Goal: Task Accomplishment & Management: Manage account settings

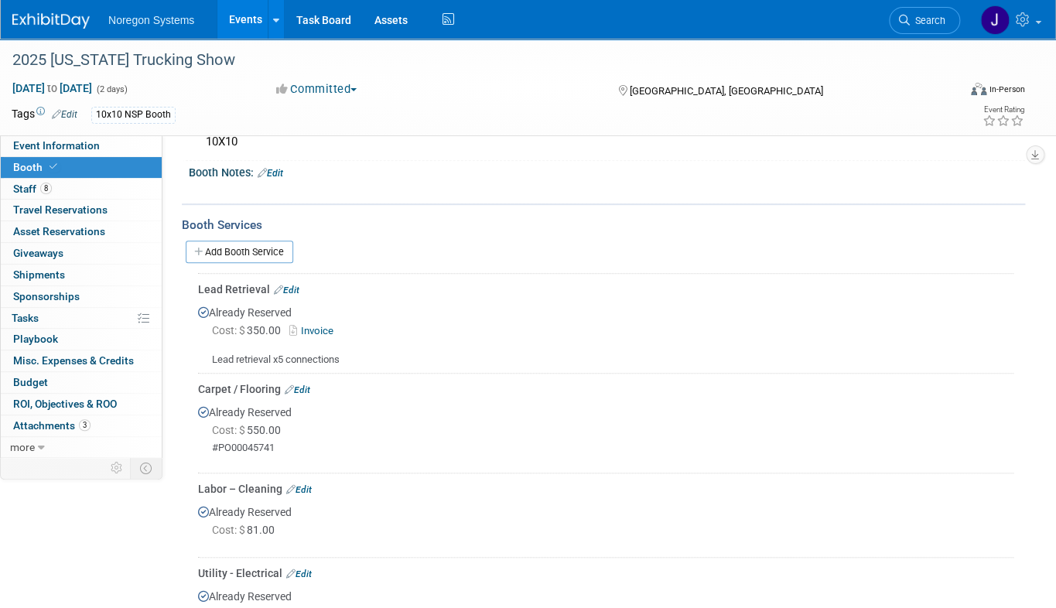
click at [80, 22] on img at bounding box center [50, 20] width 77 height 15
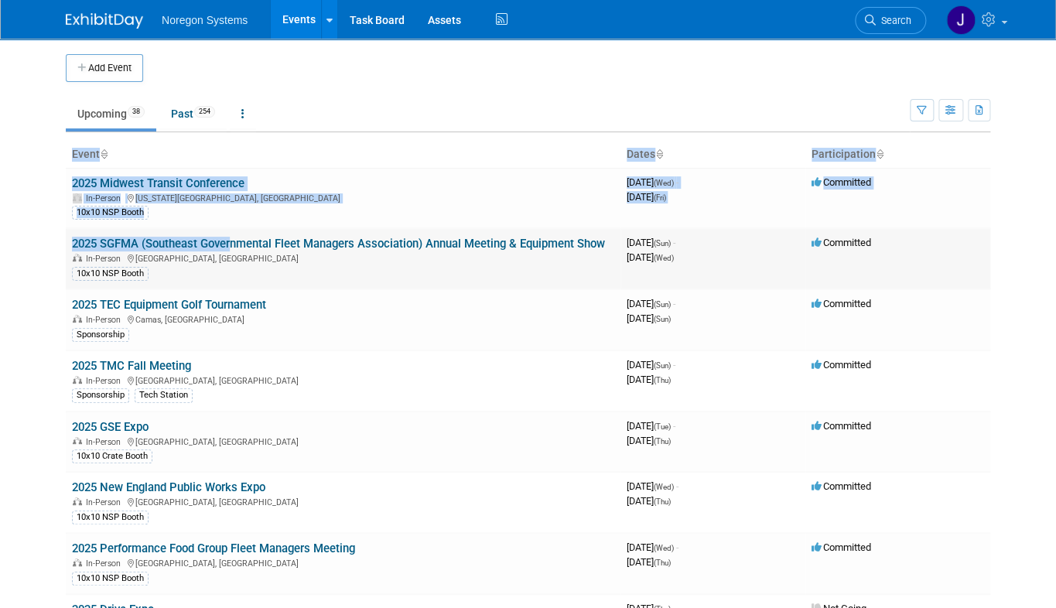
drag, startPoint x: 52, startPoint y: 246, endPoint x: 217, endPoint y: 246, distance: 165.6
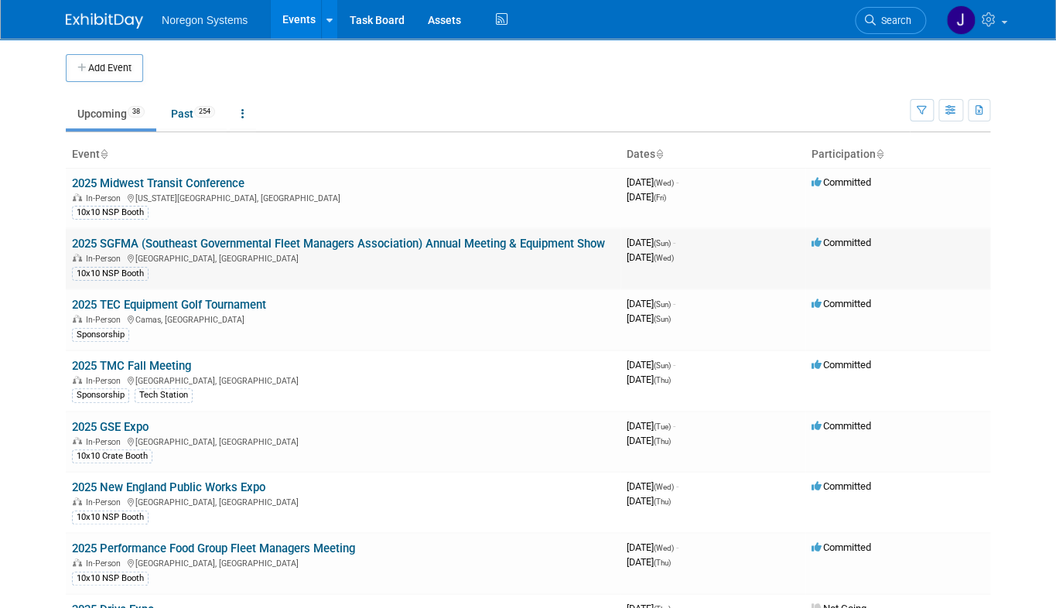
drag, startPoint x: 608, startPoint y: 245, endPoint x: 57, endPoint y: 241, distance: 550.9
click at [66, 241] on td "2025 SGFMA (Southeast Governmental Fleet Managers Association) Annual Meeting &…" at bounding box center [343, 258] width 555 height 61
copy link "2025 SGFMA (Southeast Governmental Fleet Managers Association) Annual Meeting &…"
click at [168, 185] on link "2025 Midwest Transit Conference" at bounding box center [158, 183] width 173 height 14
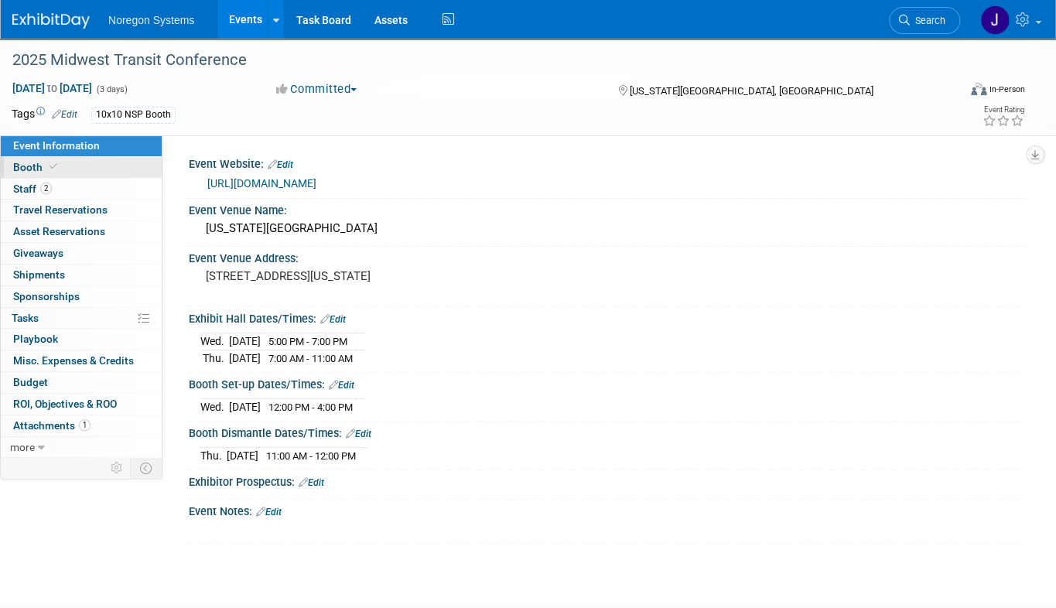
click at [63, 162] on link "Booth" at bounding box center [81, 167] width 161 height 21
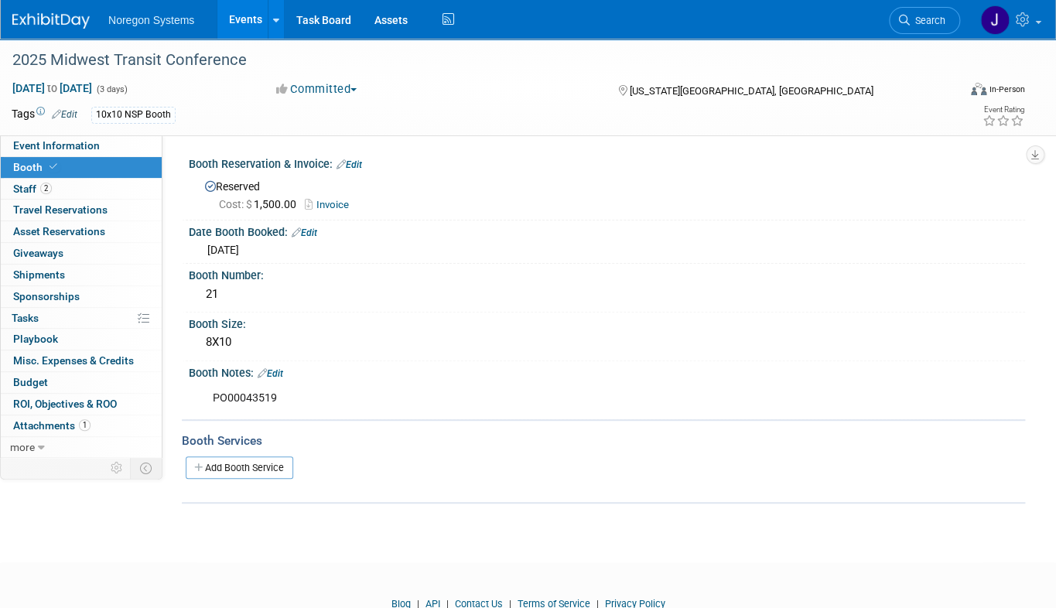
click at [70, 22] on img at bounding box center [50, 20] width 77 height 15
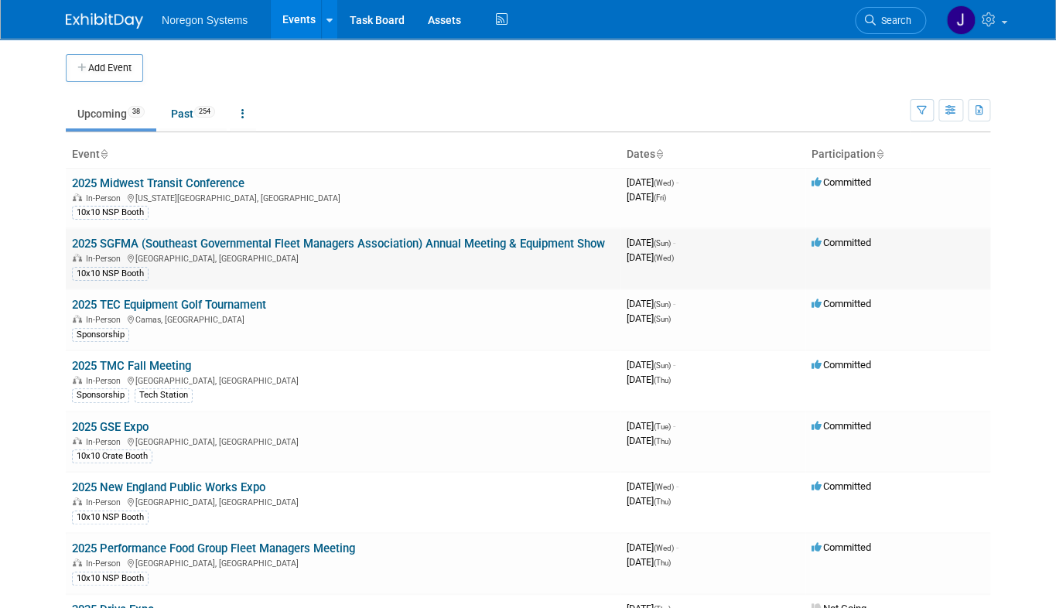
click at [172, 247] on link "2025 SGFMA (Southeast Governmental Fleet Managers Association) Annual Meeting &…" at bounding box center [338, 244] width 533 height 14
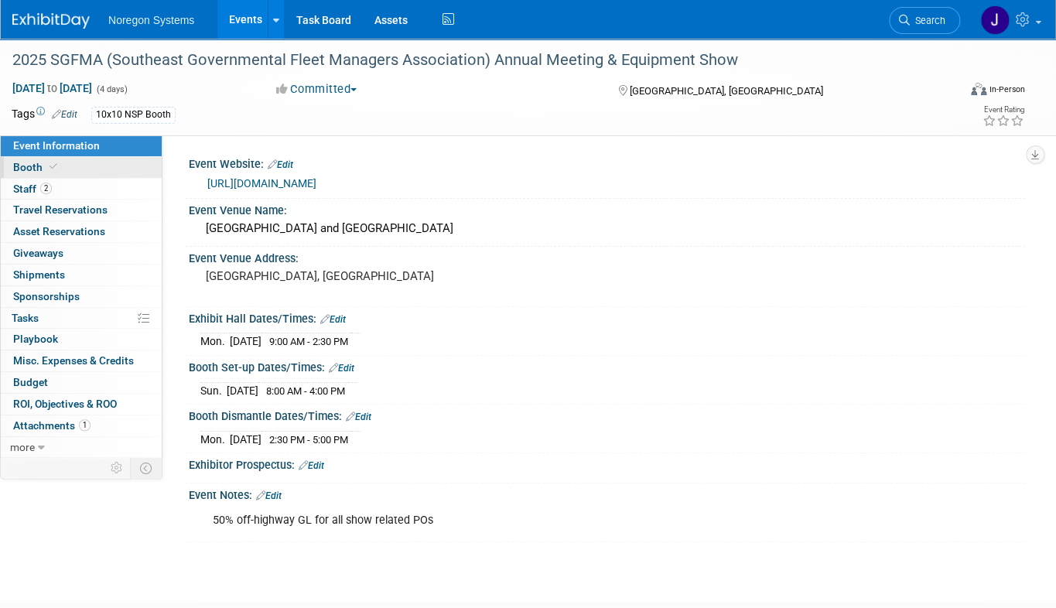
click at [57, 159] on link "Booth" at bounding box center [81, 167] width 161 height 21
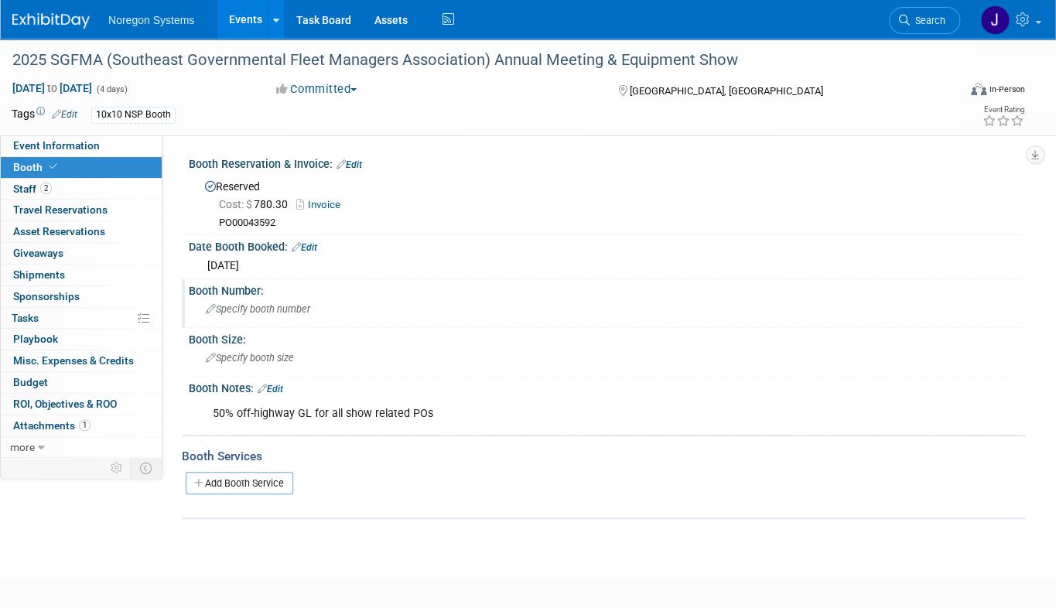
click at [262, 306] on span "Specify booth number" at bounding box center [258, 309] width 104 height 12
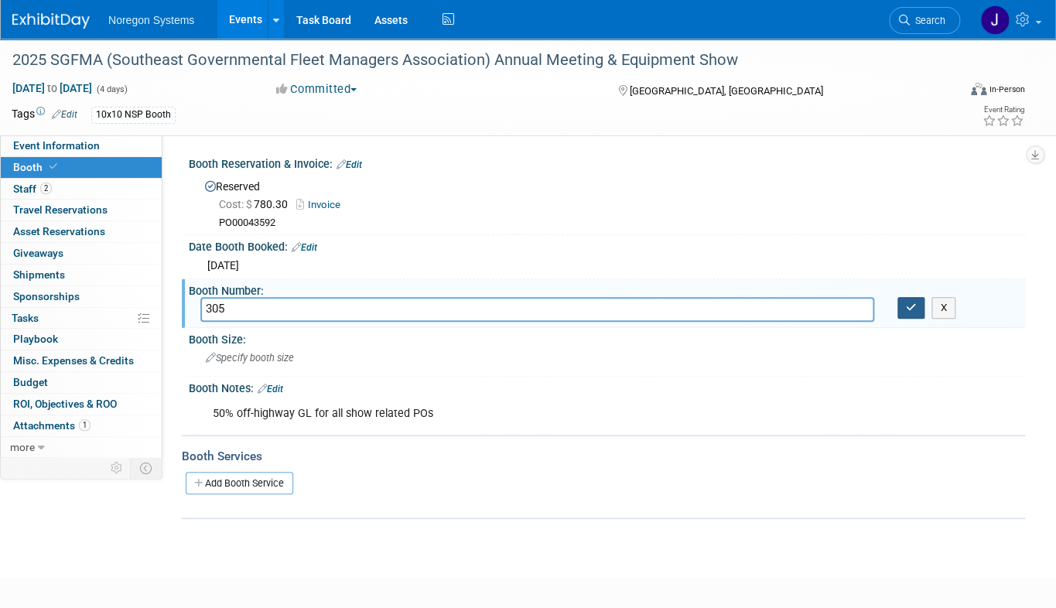
type input "305"
click at [915, 305] on icon "button" at bounding box center [911, 308] width 11 height 10
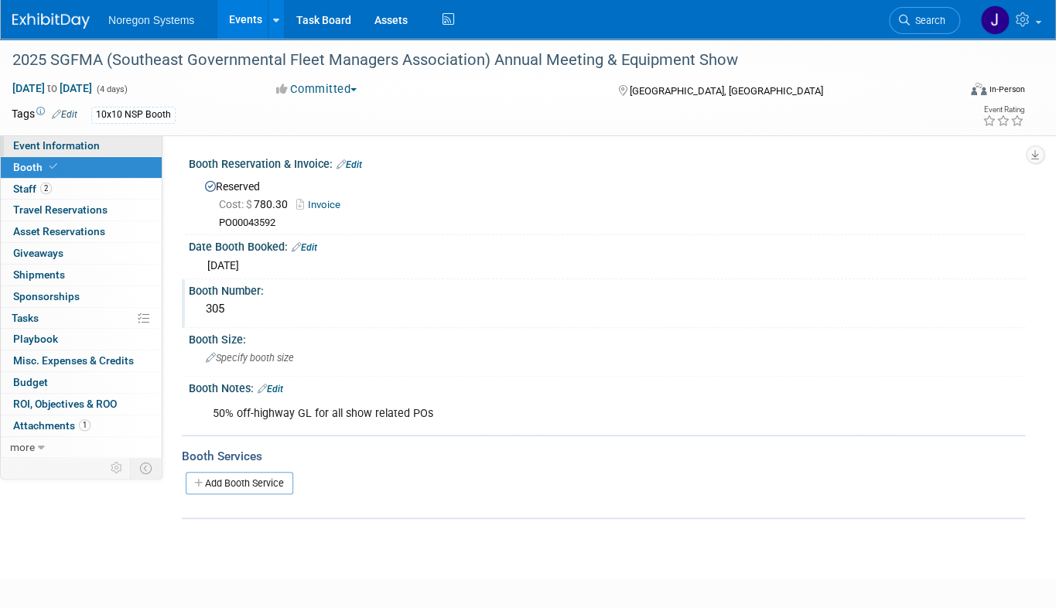
click at [90, 142] on span "Event Information" at bounding box center [56, 145] width 87 height 12
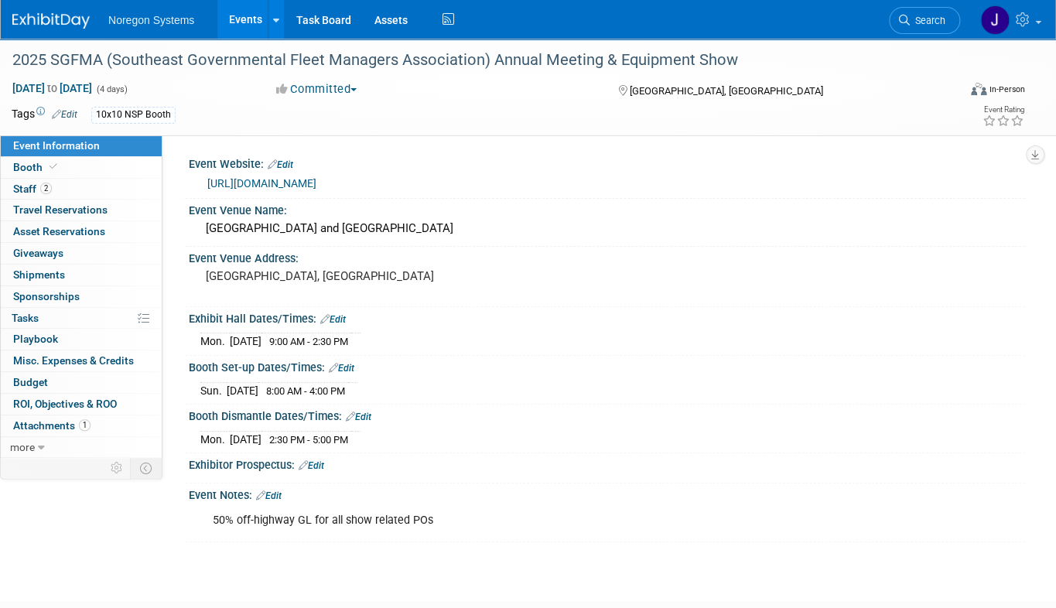
click at [345, 374] on link "Edit" at bounding box center [342, 368] width 26 height 11
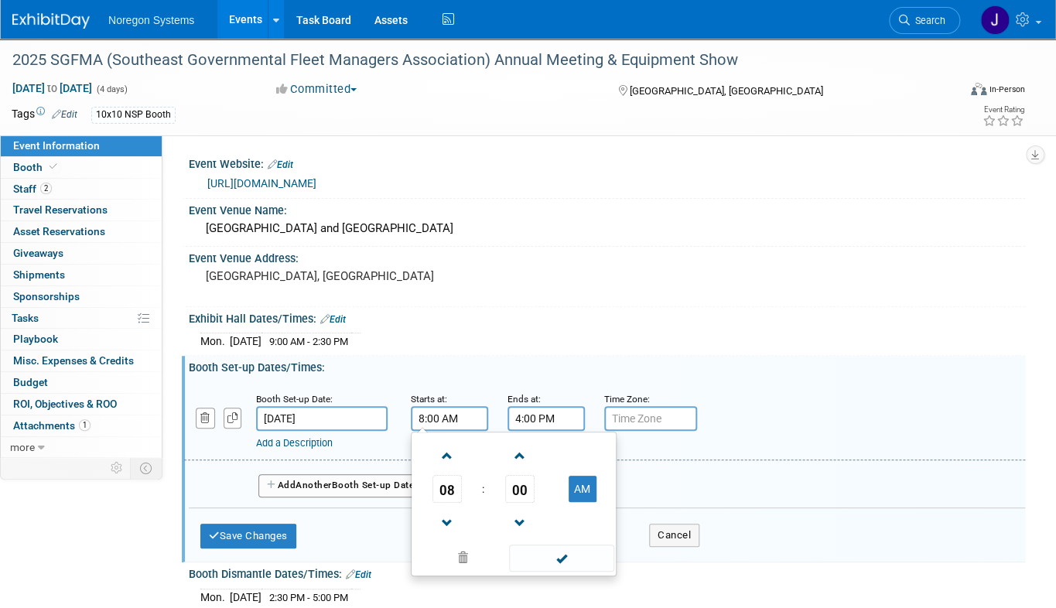
drag, startPoint x: 421, startPoint y: 448, endPoint x: 653, endPoint y: 477, distance: 234.0
click at [422, 431] on input "8:00 AM" at bounding box center [449, 418] width 77 height 25
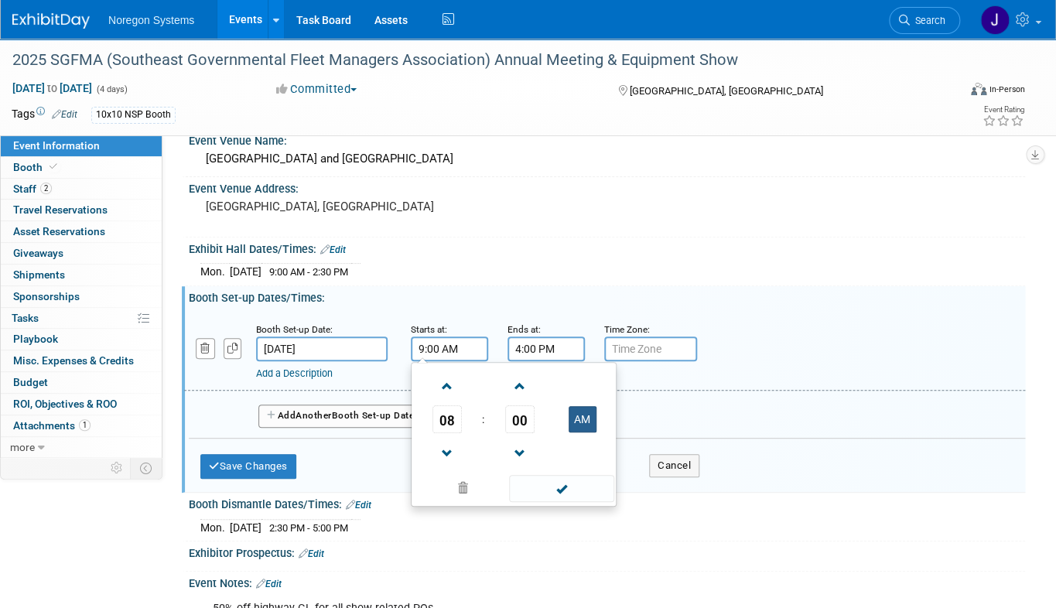
click at [580, 433] on button "AM" at bounding box center [583, 419] width 28 height 26
click at [582, 433] on button "PM" at bounding box center [583, 419] width 28 height 26
type input "8:00 AM"
click at [282, 479] on button "Save Changes" at bounding box center [248, 466] width 96 height 25
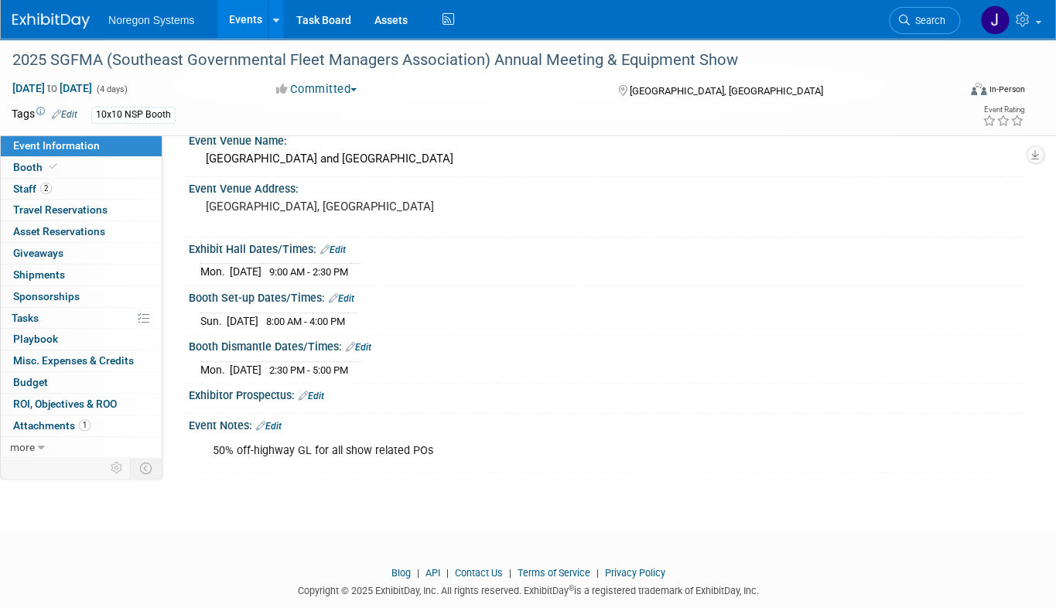
click at [340, 255] on link "Edit" at bounding box center [333, 250] width 26 height 11
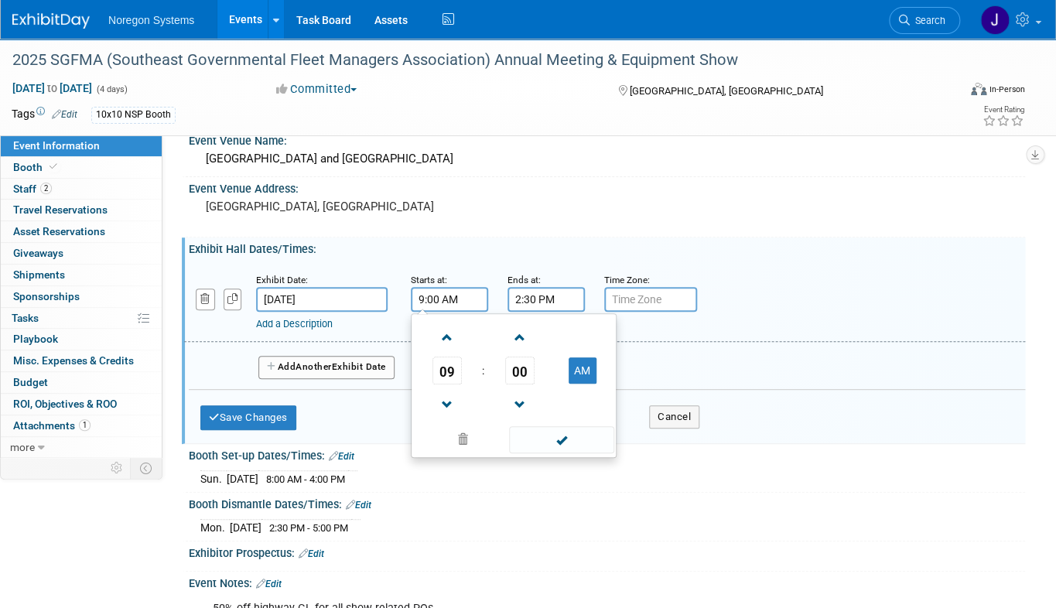
click at [442, 312] on input "9:00 AM" at bounding box center [449, 299] width 77 height 25
click at [445, 385] on span "09" at bounding box center [447, 371] width 29 height 28
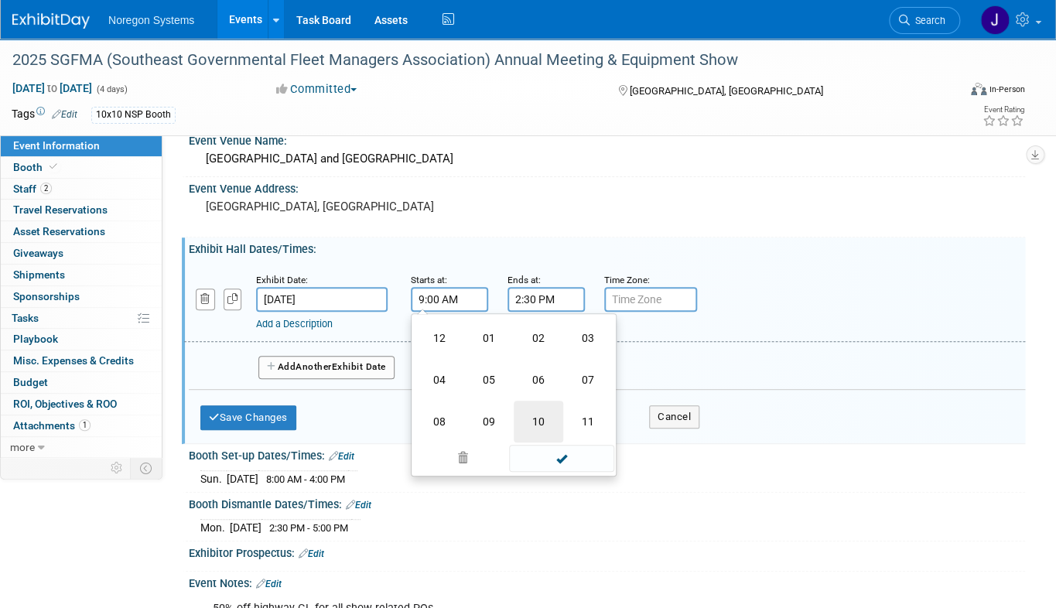
click at [535, 443] on td "10" at bounding box center [539, 422] width 50 height 42
type input "10:00 AM"
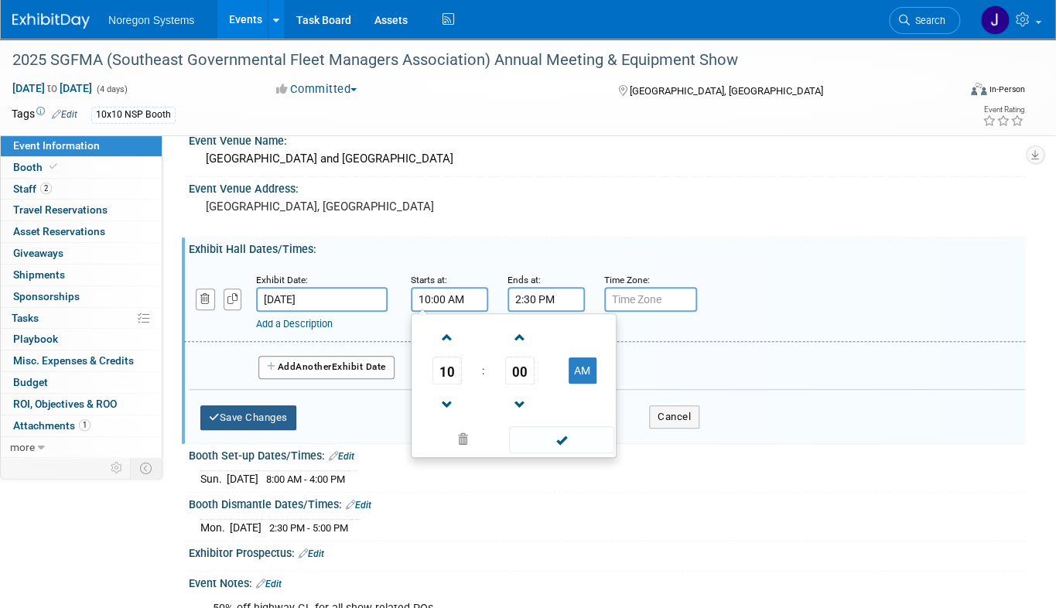
click at [275, 430] on button "Save Changes" at bounding box center [248, 417] width 96 height 25
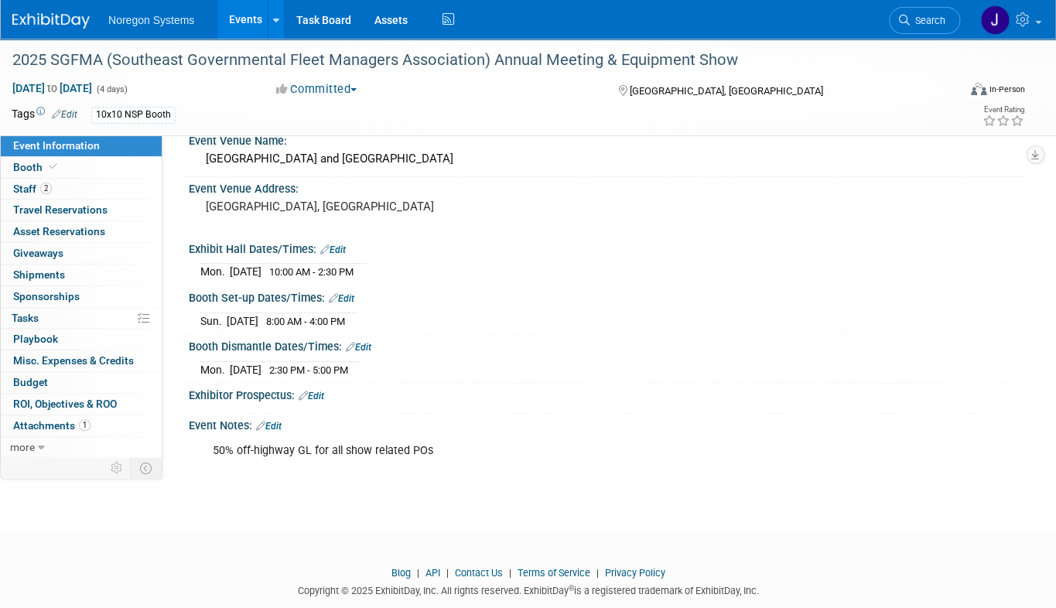
click at [340, 255] on link "Edit" at bounding box center [333, 250] width 26 height 11
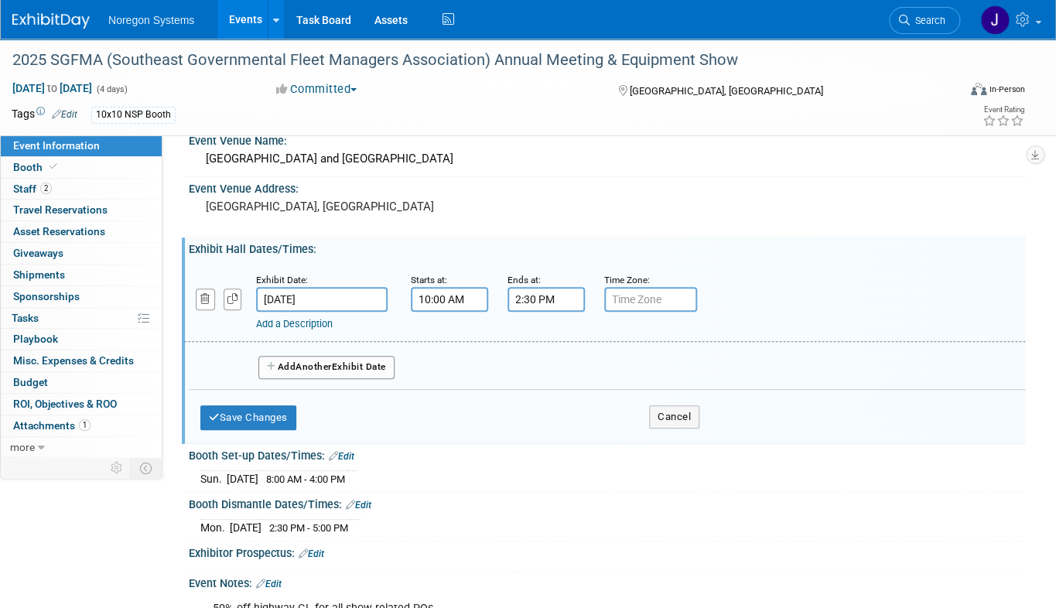
click at [539, 312] on input "2:30 PM" at bounding box center [546, 299] width 77 height 25
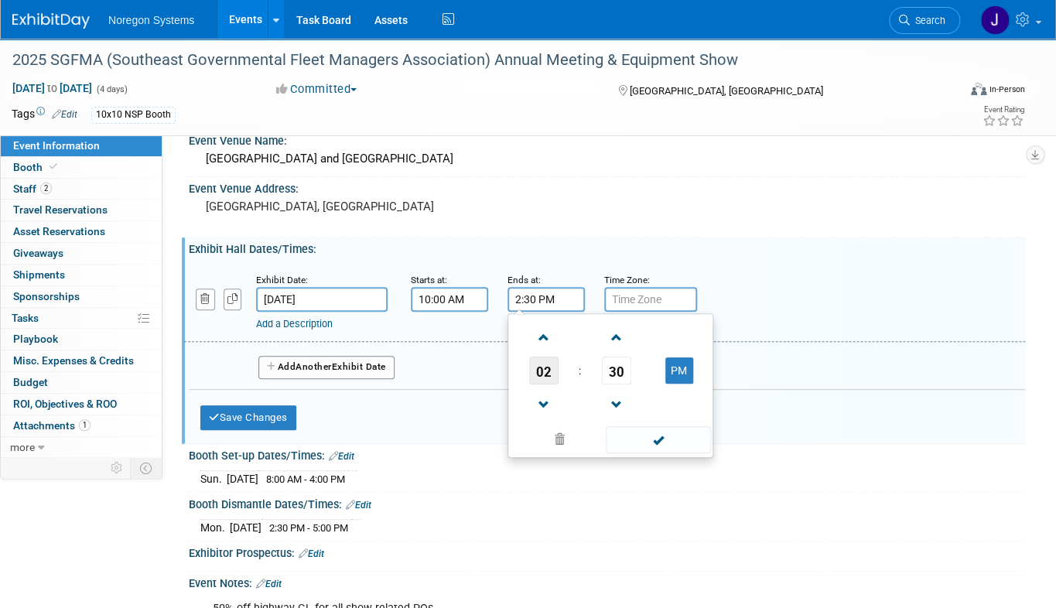
click at [535, 385] on span "02" at bounding box center [543, 371] width 29 height 28
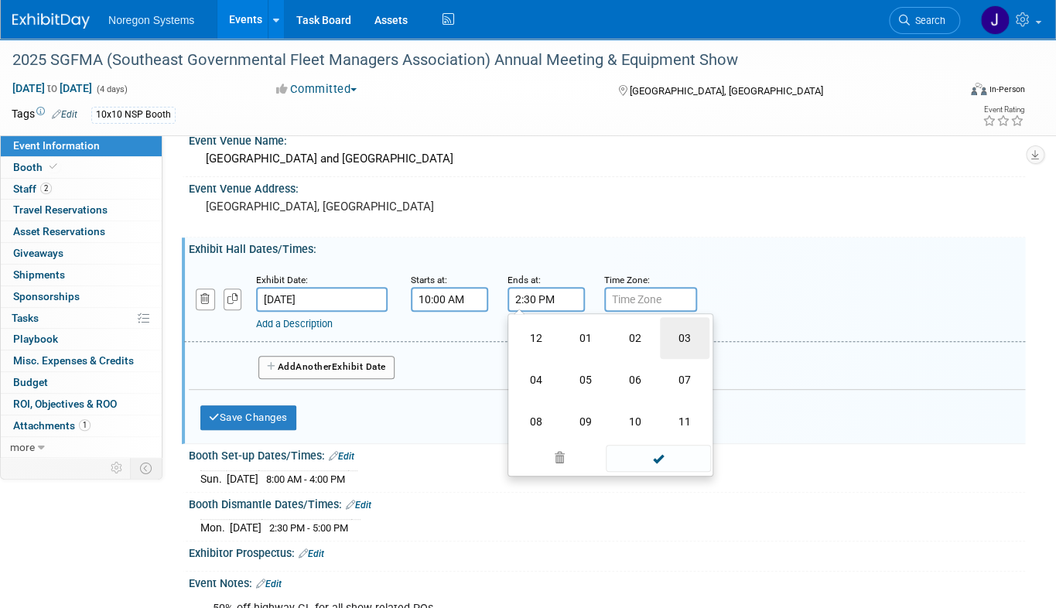
click at [672, 359] on td "03" at bounding box center [685, 338] width 50 height 42
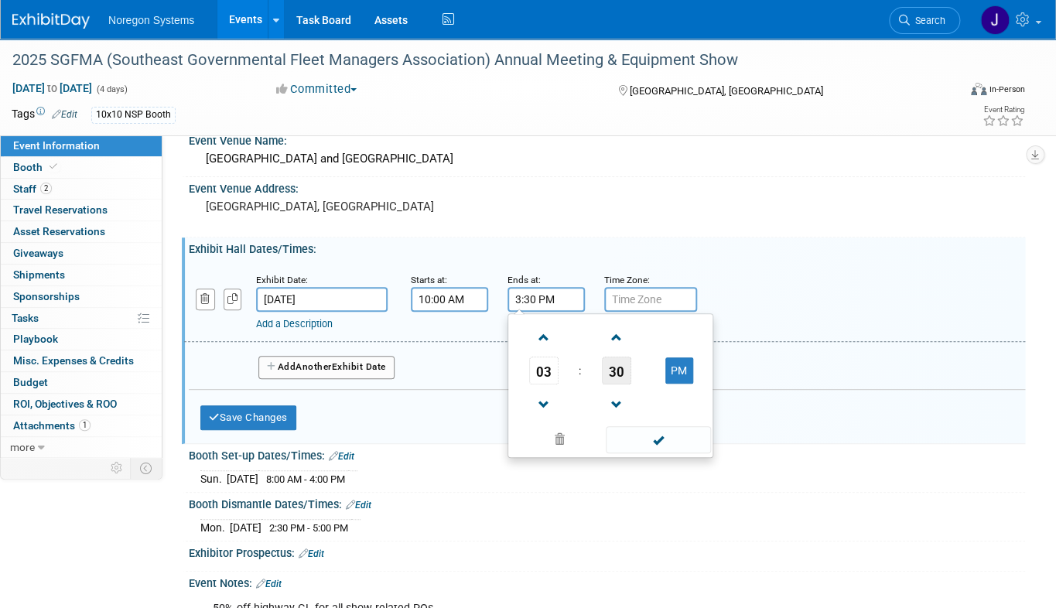
click at [616, 385] on span "30" at bounding box center [616, 371] width 29 height 28
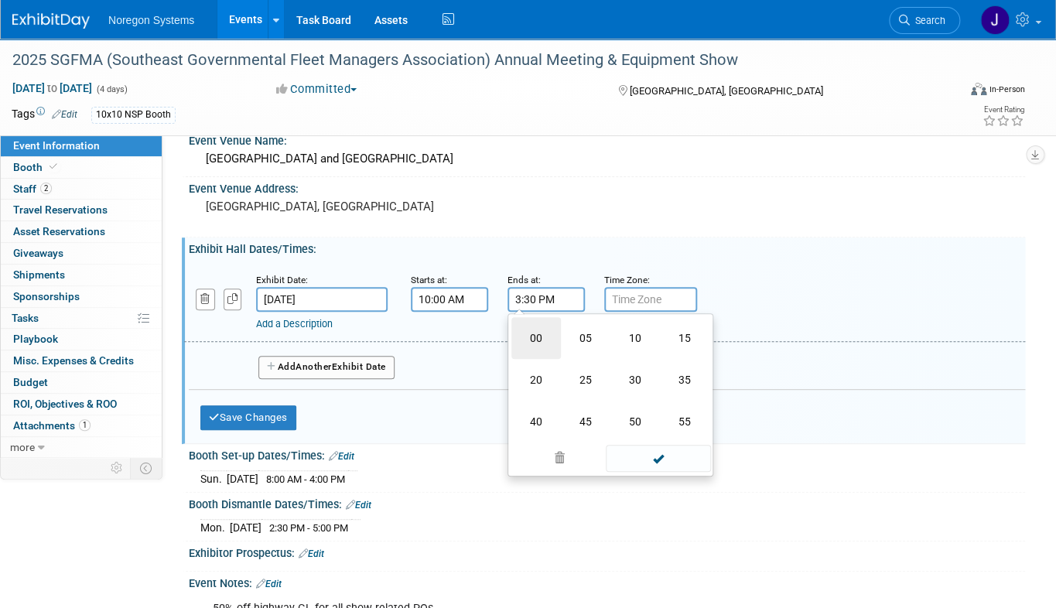
click at [532, 359] on td "00" at bounding box center [536, 338] width 50 height 42
type input "3:00 PM"
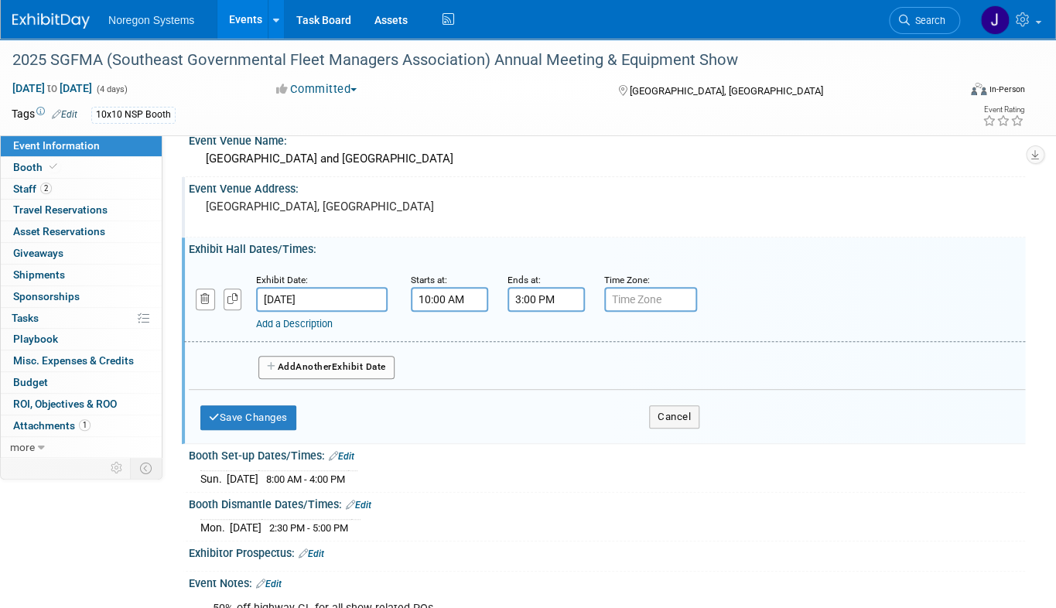
click at [796, 237] on div "Event Venue Address: Myrtle Beach, SC" at bounding box center [603, 207] width 843 height 60
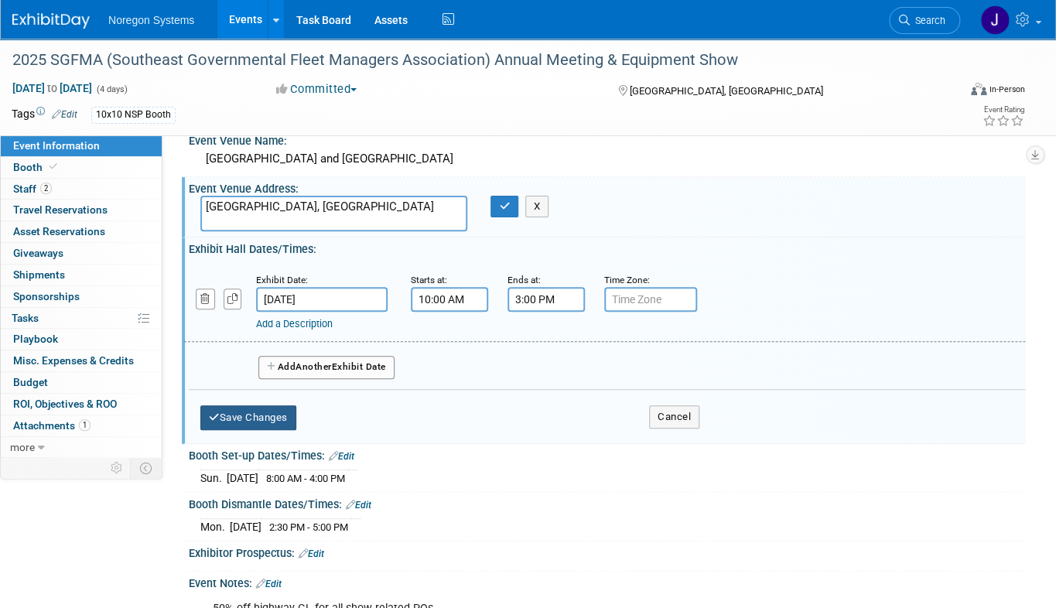
click at [272, 430] on button "Save Changes" at bounding box center [248, 417] width 96 height 25
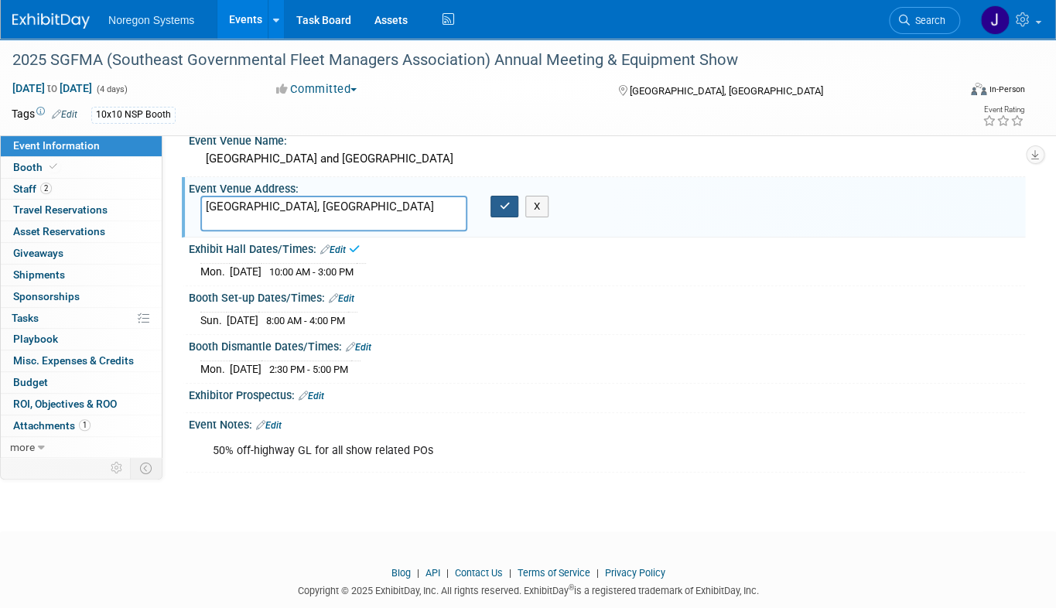
click at [499, 211] on icon "button" at bounding box center [504, 206] width 11 height 10
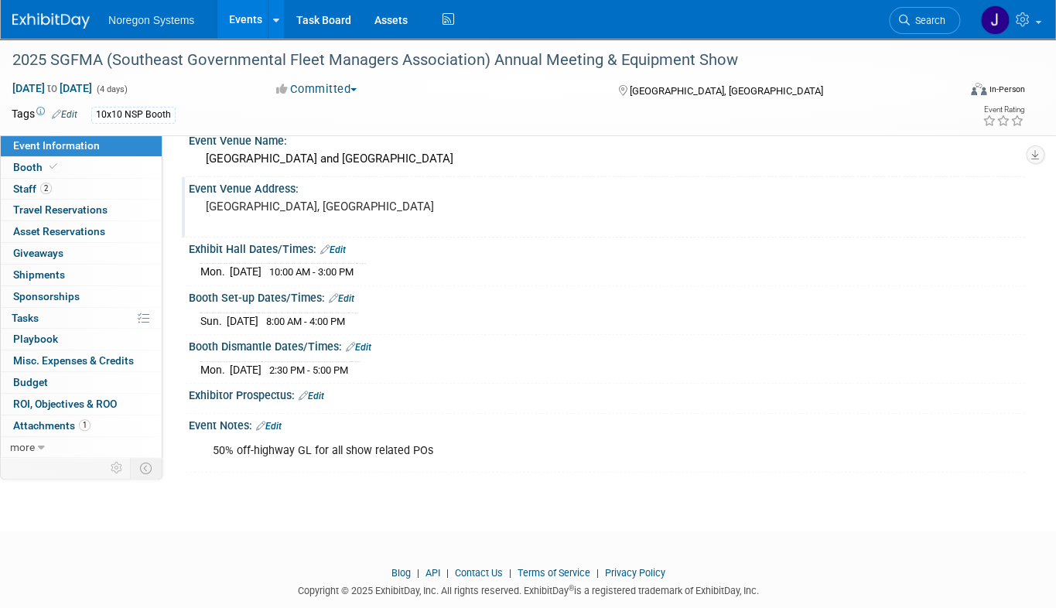
click at [344, 255] on link "Edit" at bounding box center [333, 250] width 26 height 11
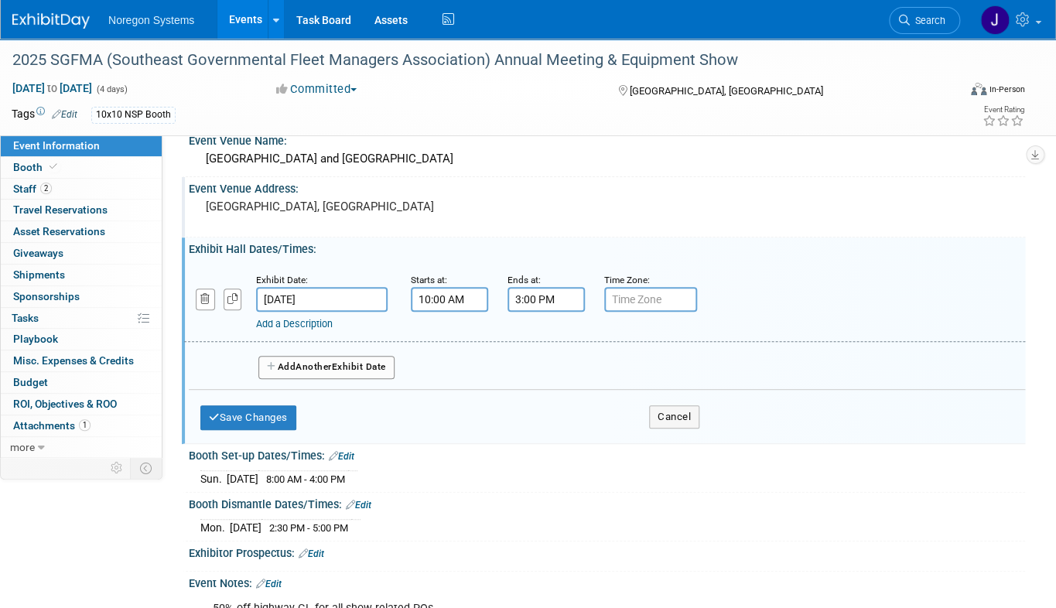
click at [565, 312] on input "3:00 PM" at bounding box center [546, 299] width 77 height 25
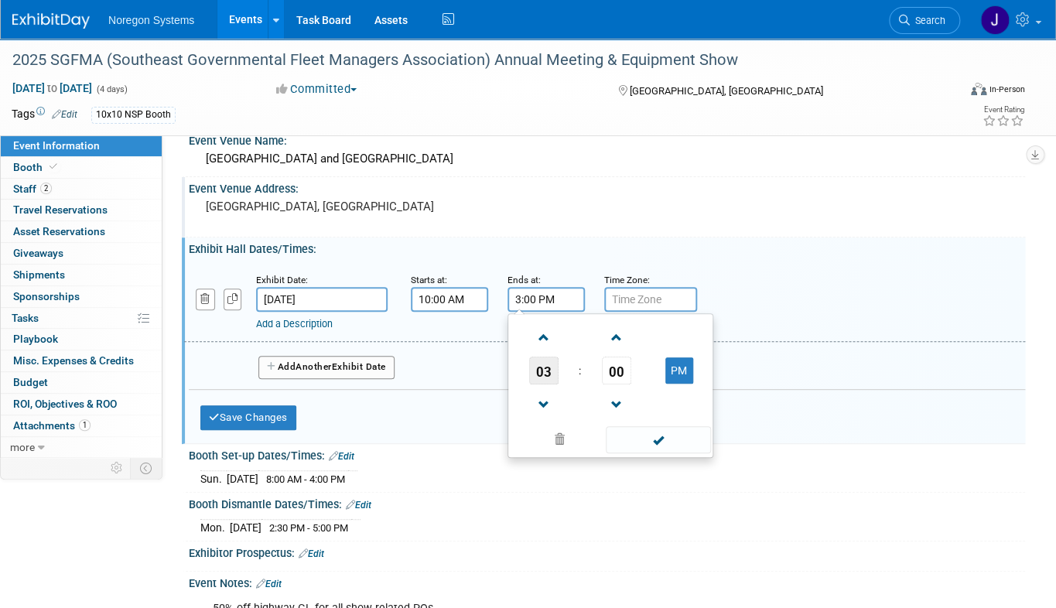
click at [543, 385] on span "03" at bounding box center [543, 371] width 29 height 28
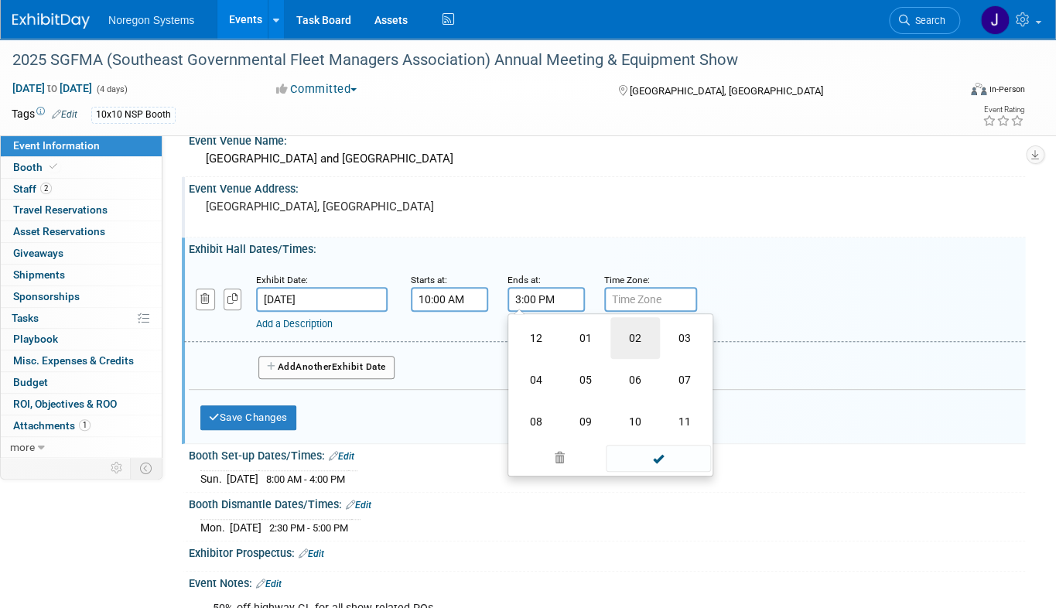
click at [635, 359] on td "02" at bounding box center [635, 338] width 50 height 42
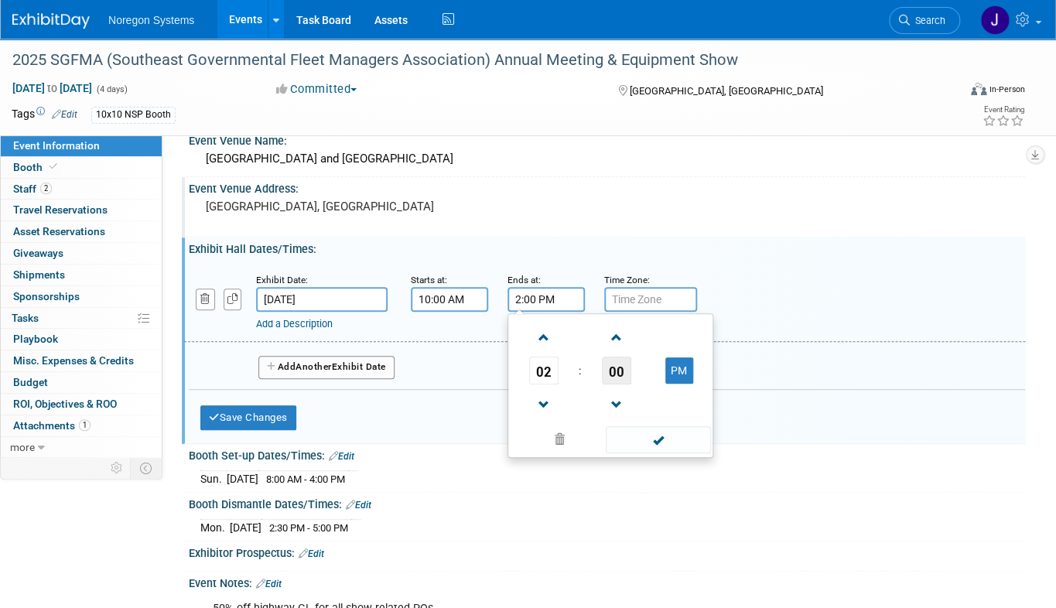
click at [614, 385] on span "00" at bounding box center [616, 371] width 29 height 28
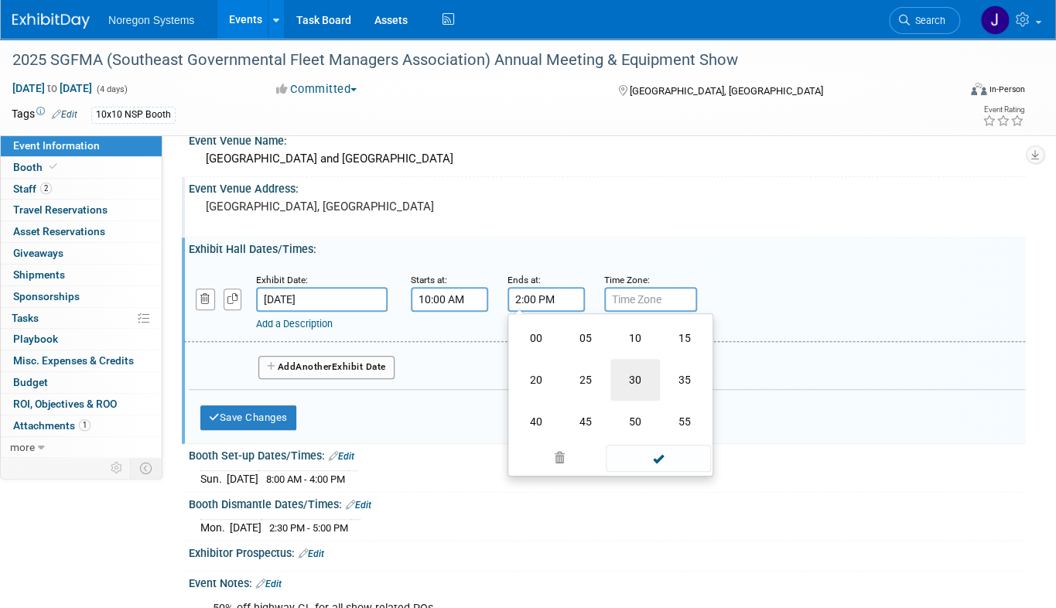
click at [640, 401] on td "30" at bounding box center [635, 380] width 50 height 42
type input "2:30 PM"
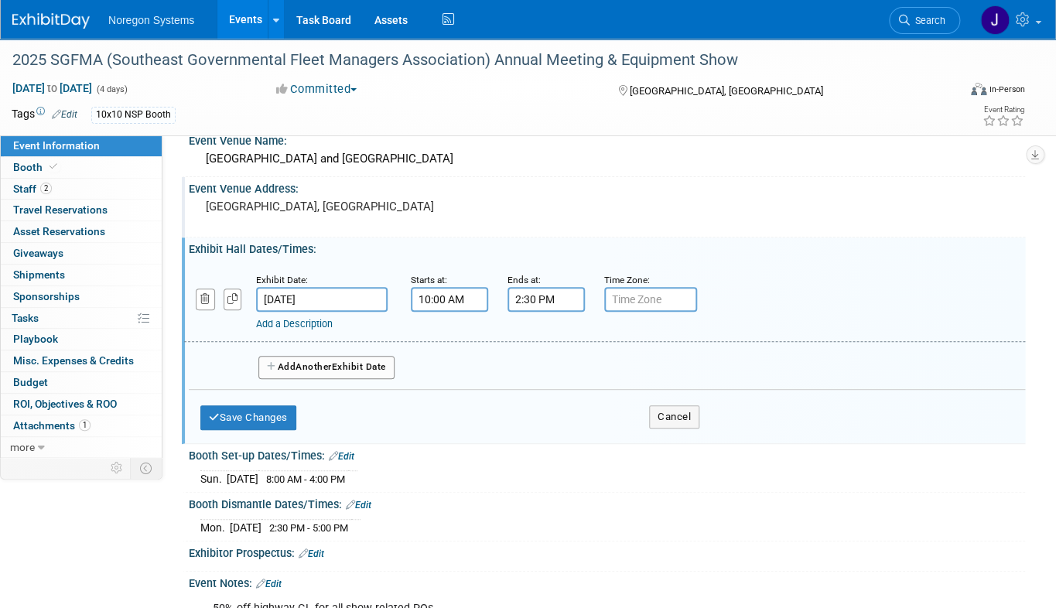
click at [744, 237] on div "Event Venue Address: Myrtle Beach, SC" at bounding box center [603, 207] width 843 height 60
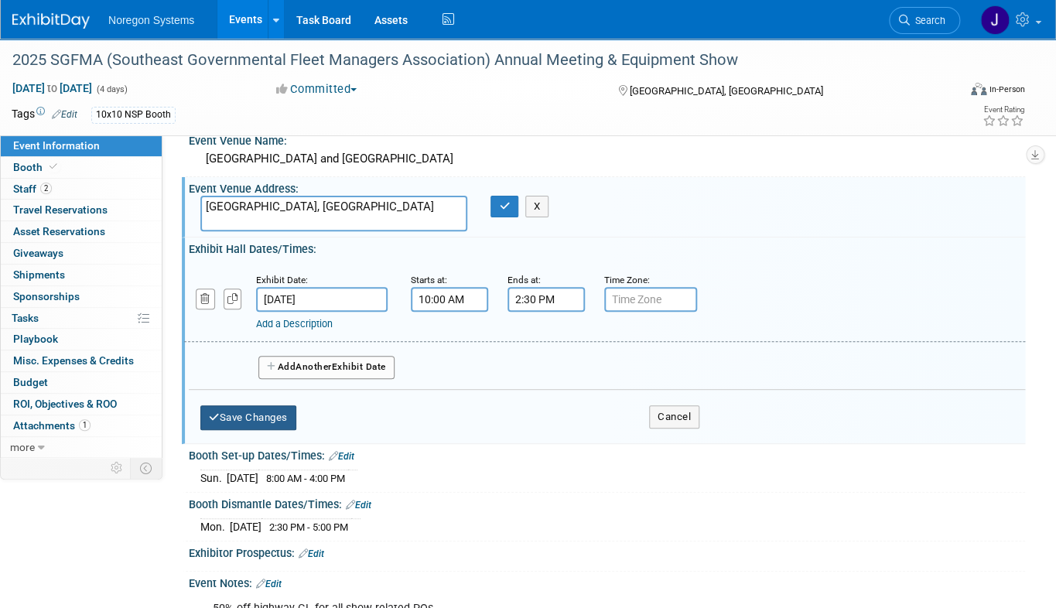
drag, startPoint x: 272, startPoint y: 444, endPoint x: 339, endPoint y: 386, distance: 88.9
click at [272, 430] on button "Save Changes" at bounding box center [248, 417] width 96 height 25
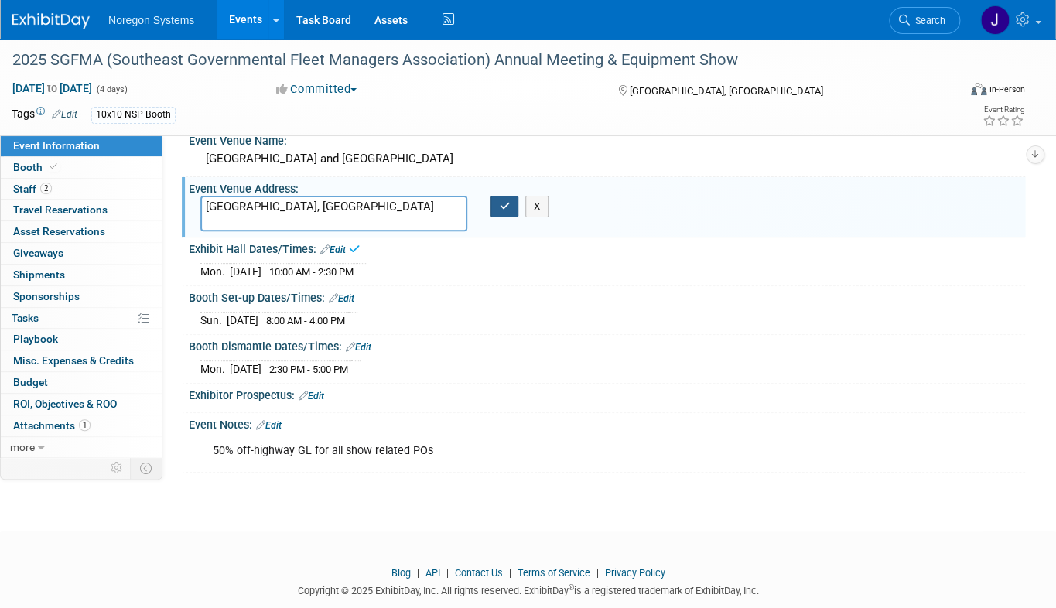
click at [501, 211] on icon "button" at bounding box center [504, 206] width 11 height 10
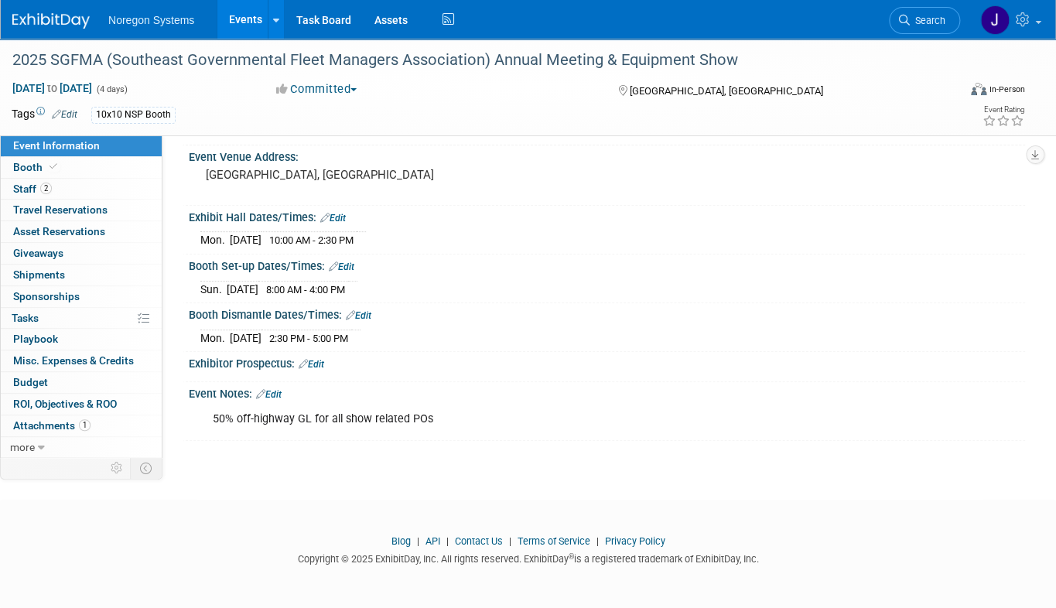
scroll to position [129, 0]
click at [121, 62] on div "2025 SGFMA (Southeast Governmental Fleet Managers Association) Annual Meeting &…" at bounding box center [473, 60] width 932 height 28
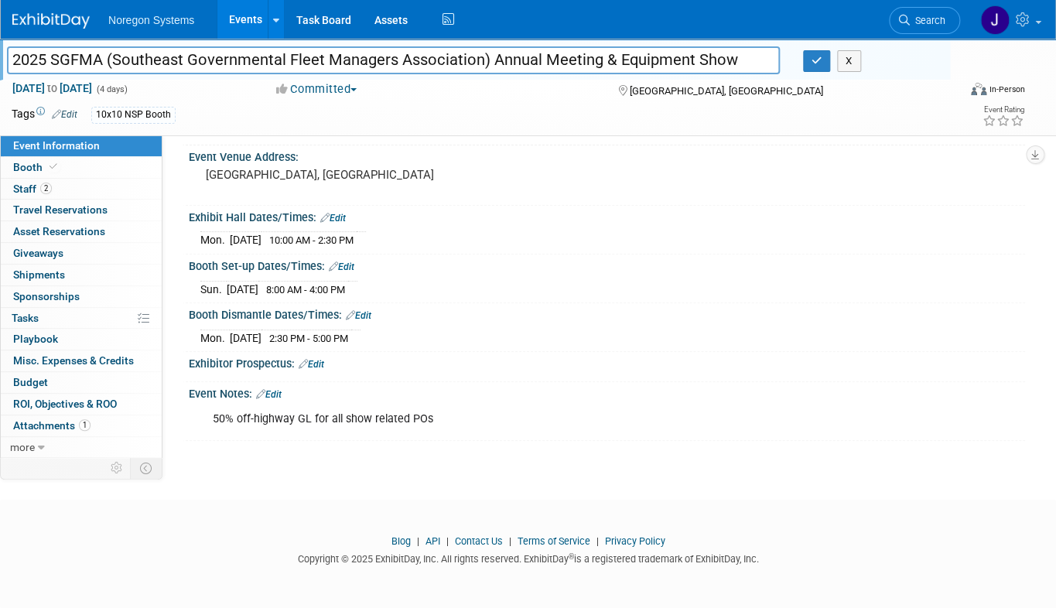
drag, startPoint x: 482, startPoint y: 60, endPoint x: 110, endPoint y: 47, distance: 372.4
click at [110, 47] on input "2025 SGFMA (Southeast Governmental Fleet Managers Association) Annual Meeting &…" at bounding box center [393, 59] width 773 height 27
click at [49, 394] on link "0 ROI, Objectives & ROO 0" at bounding box center [81, 404] width 161 height 21
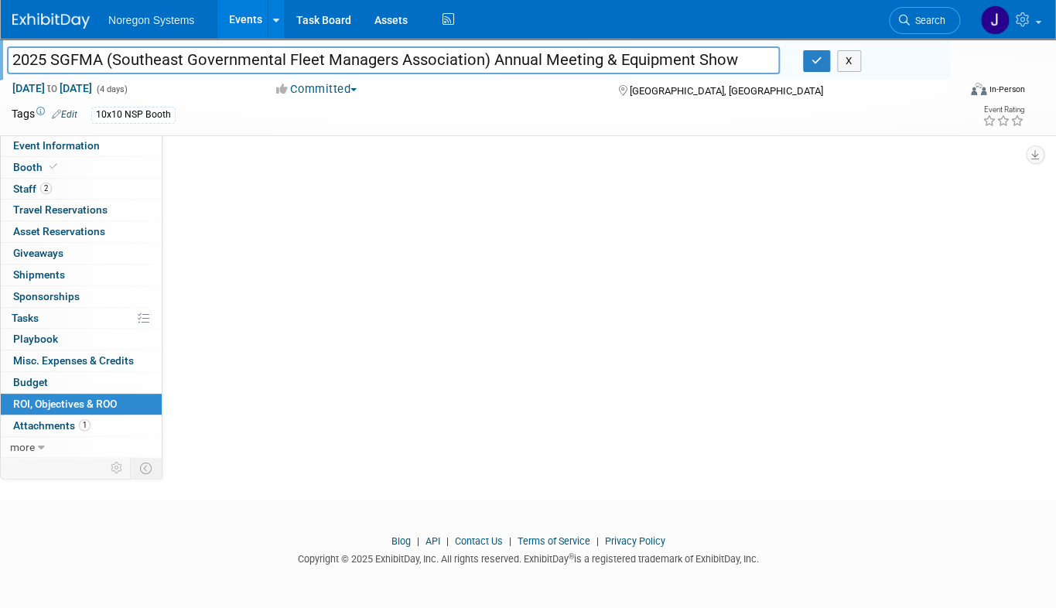
scroll to position [0, 0]
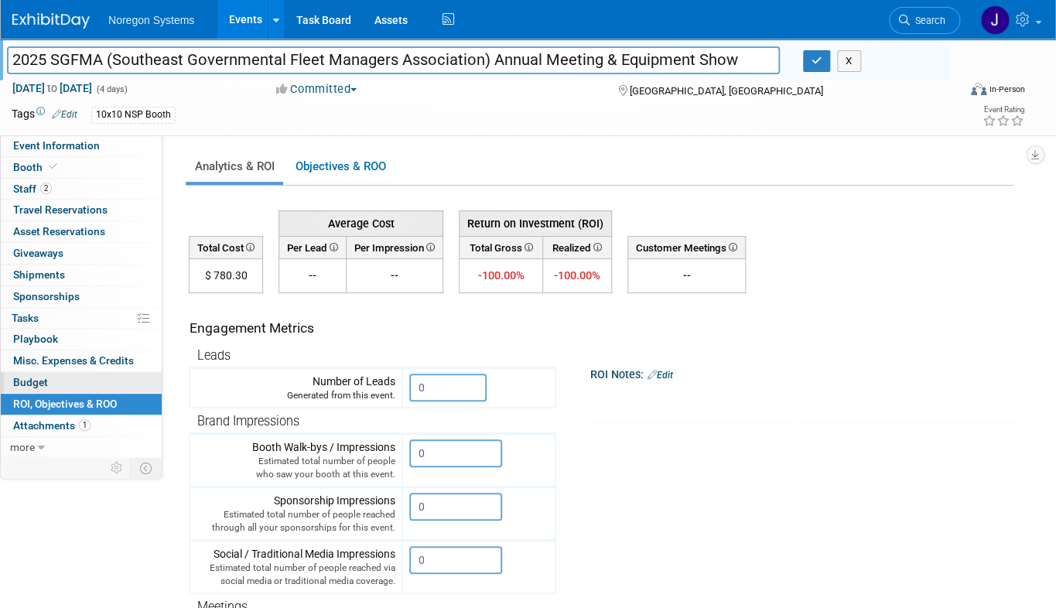
click at [60, 378] on link "Budget" at bounding box center [81, 382] width 161 height 21
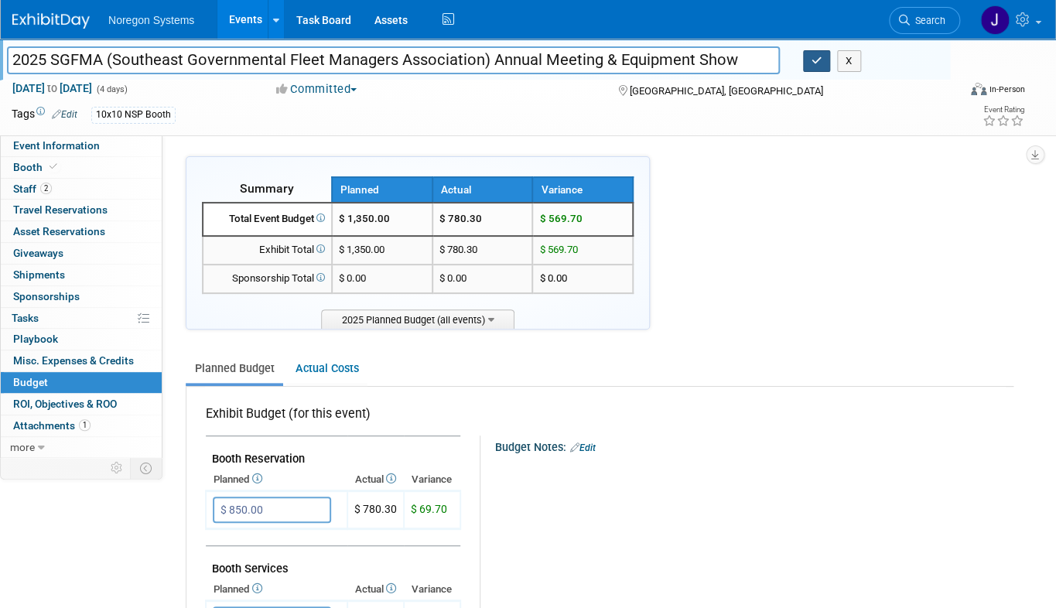
click at [805, 63] on button "button" at bounding box center [817, 61] width 28 height 22
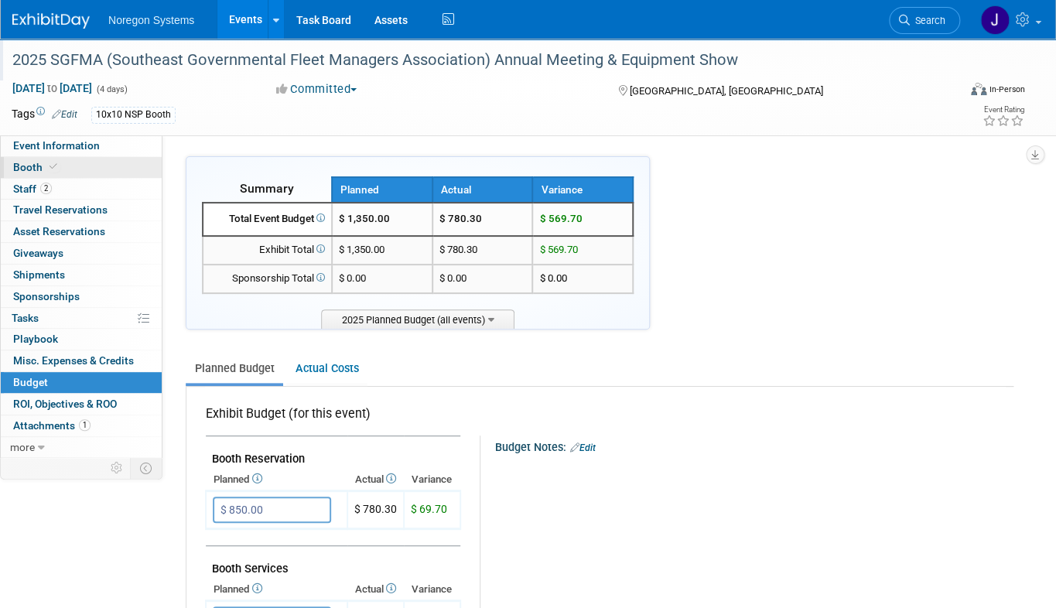
click at [123, 158] on link "Booth" at bounding box center [81, 167] width 161 height 21
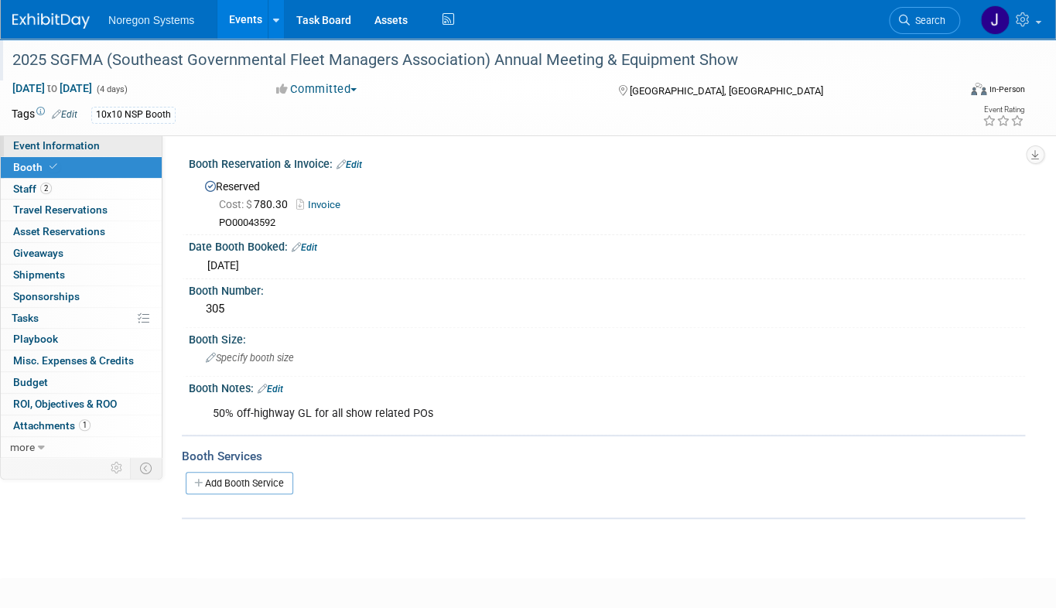
click at [121, 143] on link "Event Information" at bounding box center [81, 145] width 161 height 21
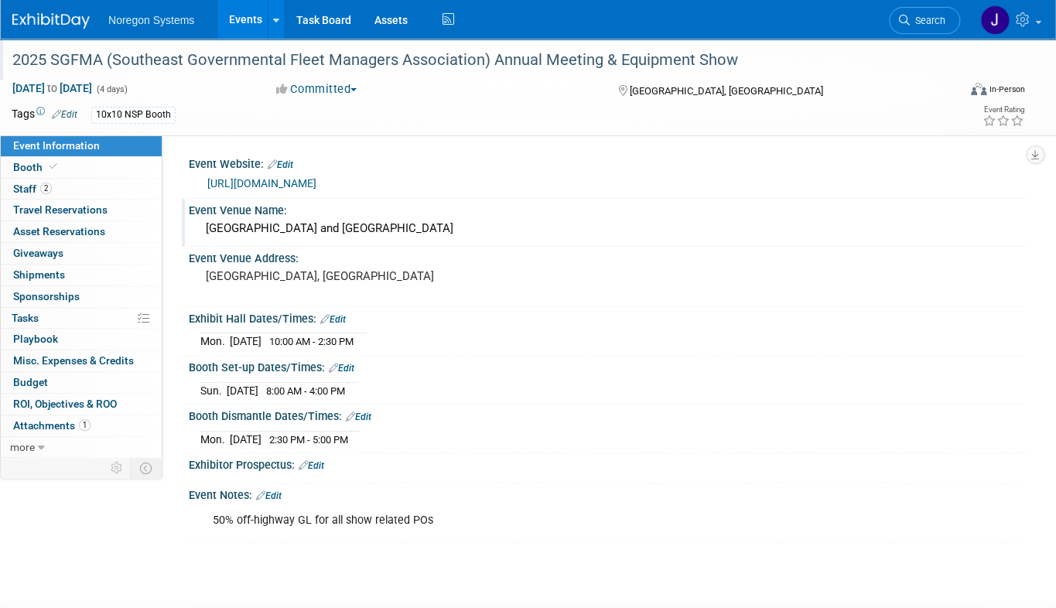
drag, startPoint x: 487, startPoint y: 258, endPoint x: 307, endPoint y: 259, distance: 180.3
click at [307, 241] on div "Sheraton Hotel and Myrtle Beach Convention Center" at bounding box center [606, 229] width 813 height 24
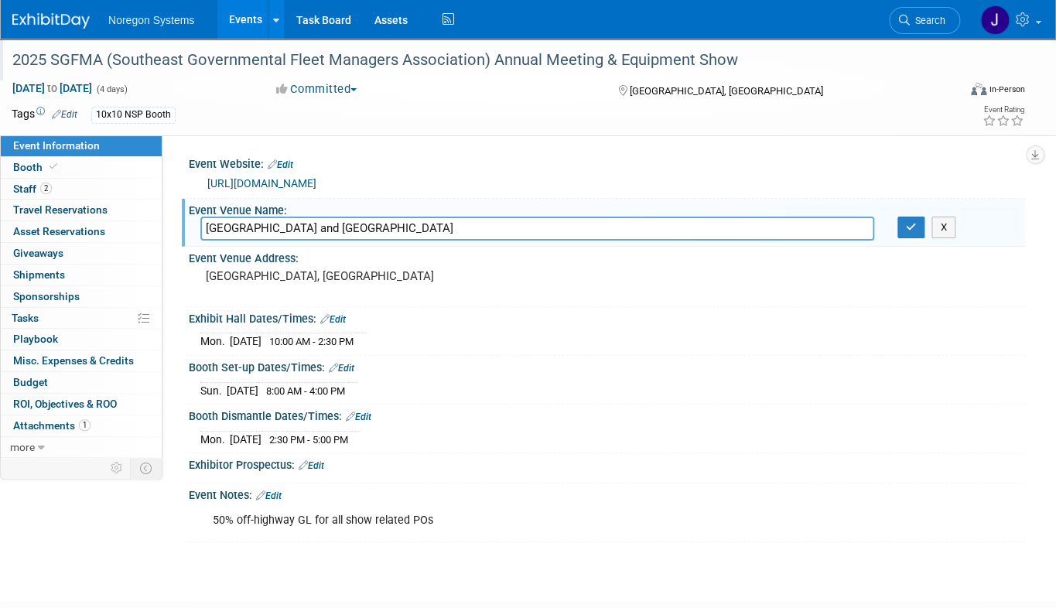
click at [525, 241] on input "Sheraton Hotel and Myrtle Beach Convention Center" at bounding box center [537, 229] width 674 height 24
drag, startPoint x: 508, startPoint y: 261, endPoint x: 307, endPoint y: 274, distance: 200.8
click at [307, 248] on div "Event Venue Name: Sheraton Hotel and Myrtle Beach Convention Center Sheraton Ho…" at bounding box center [603, 223] width 843 height 49
click at [910, 238] on button "button" at bounding box center [912, 228] width 28 height 22
